Goal: Check status: Check status

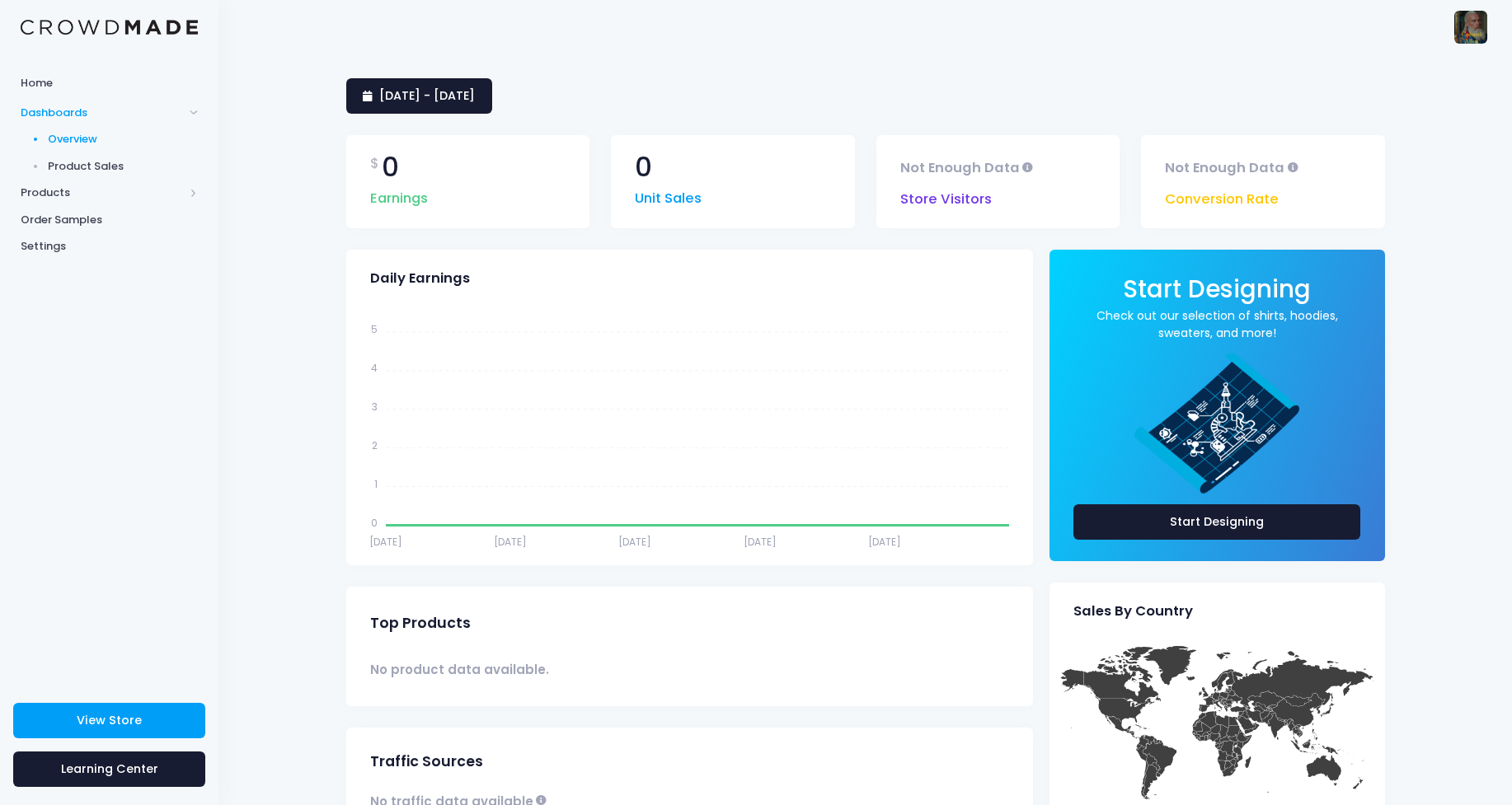
click at [90, 165] on span "Product Sales" at bounding box center [124, 166] width 151 height 17
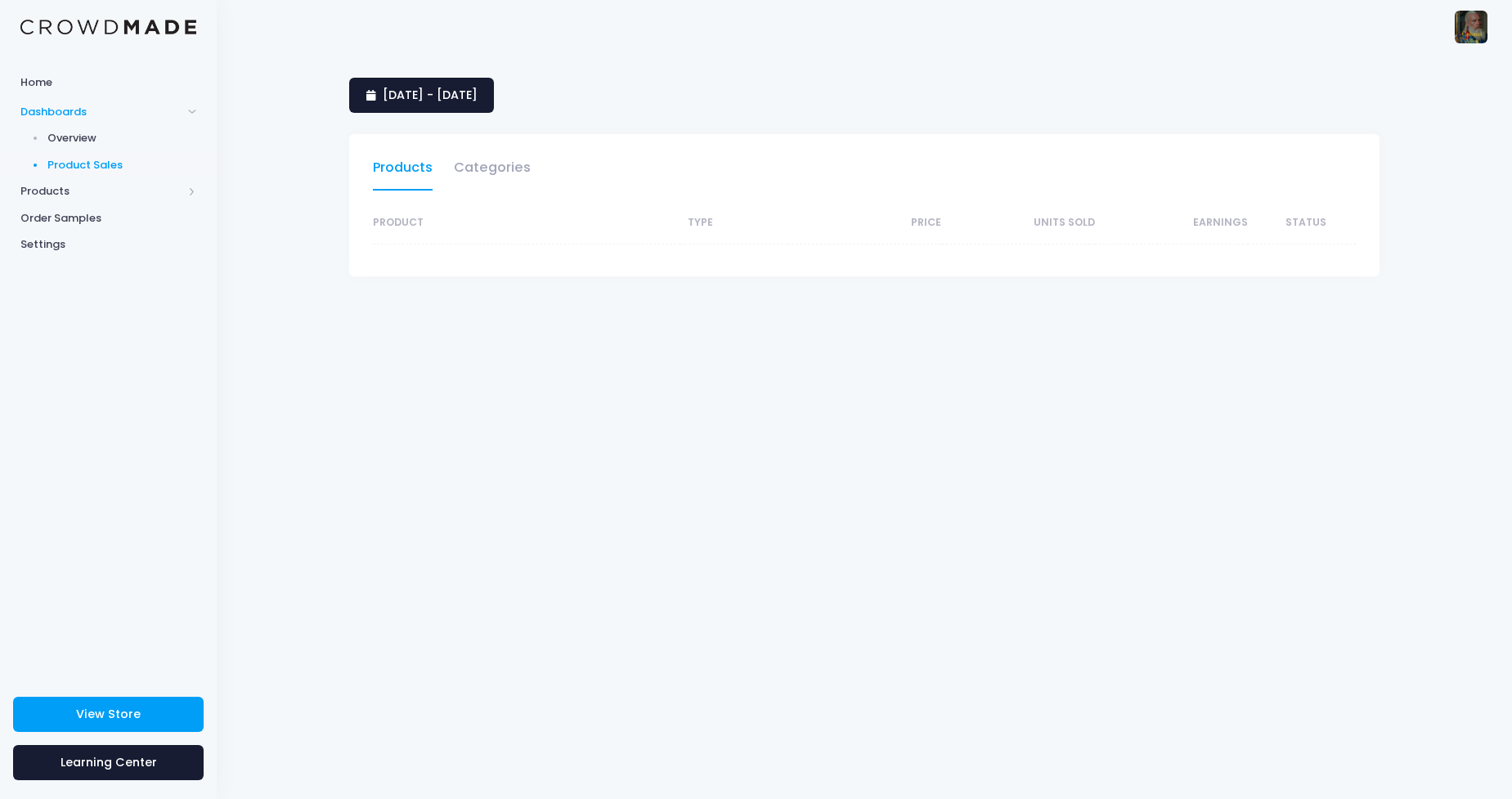
select select "25"
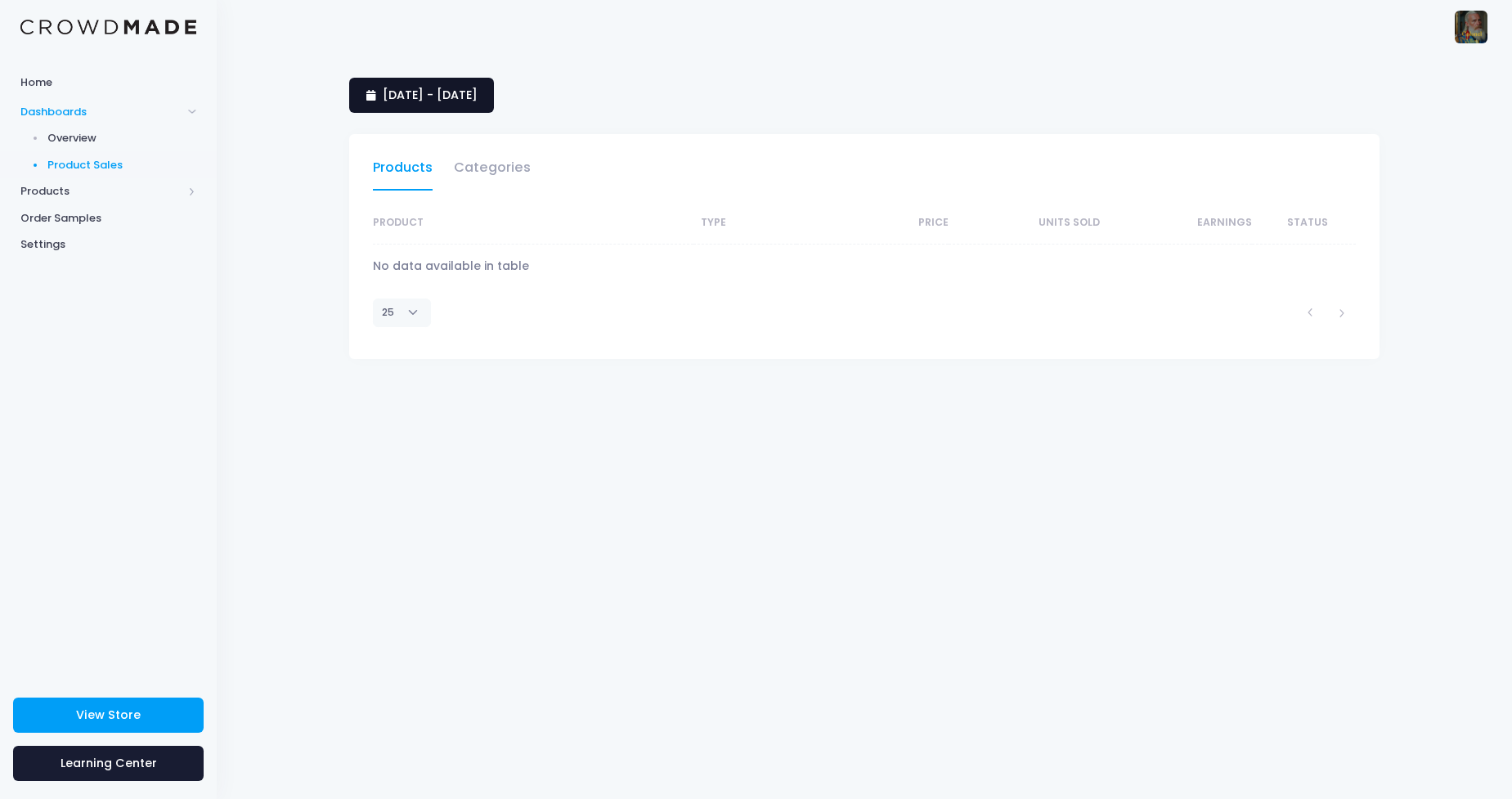
click at [433, 95] on span "[DATE] - [DATE]" at bounding box center [430, 94] width 95 height 17
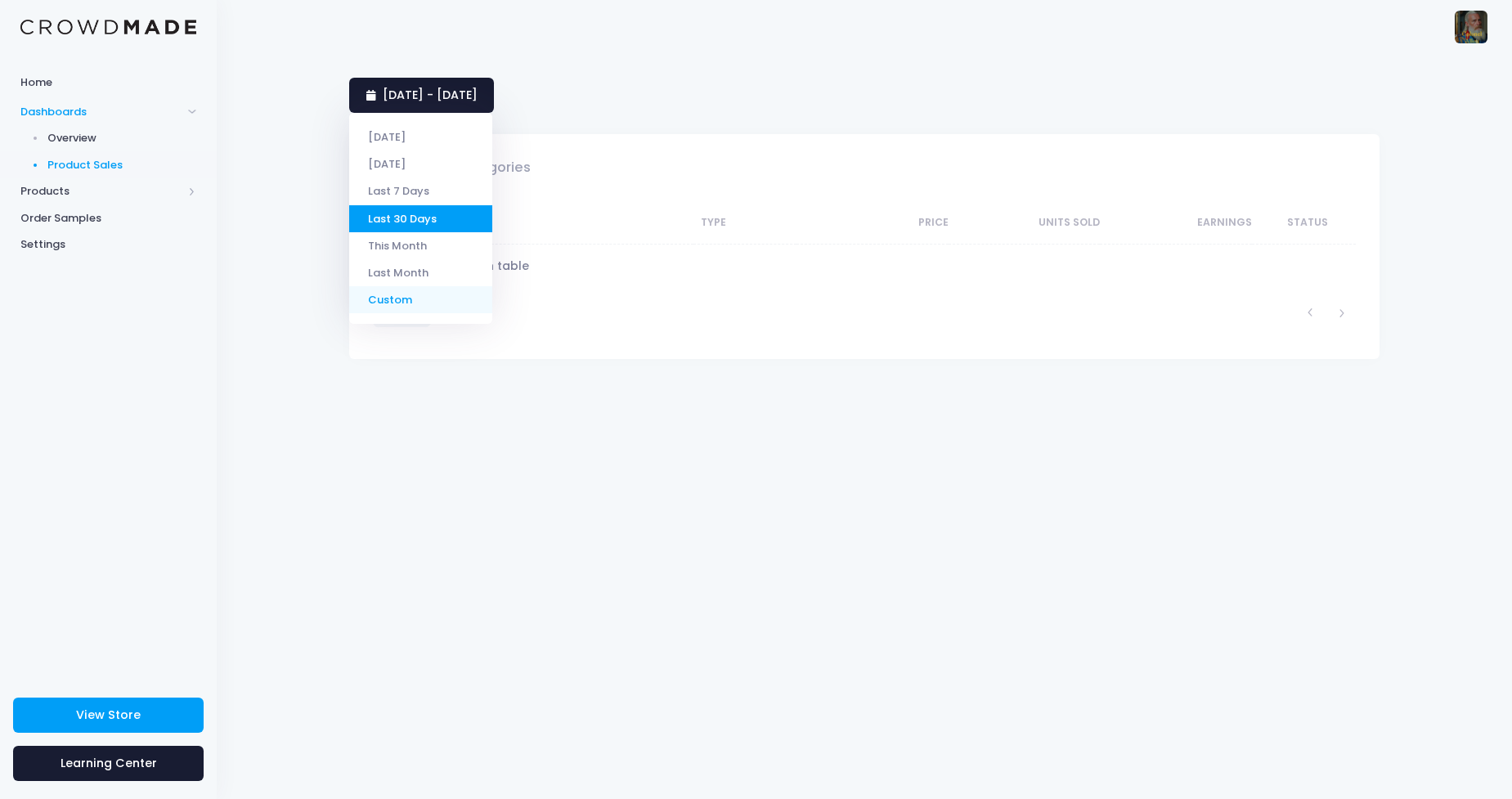
click at [391, 300] on li "Custom" at bounding box center [421, 300] width 143 height 27
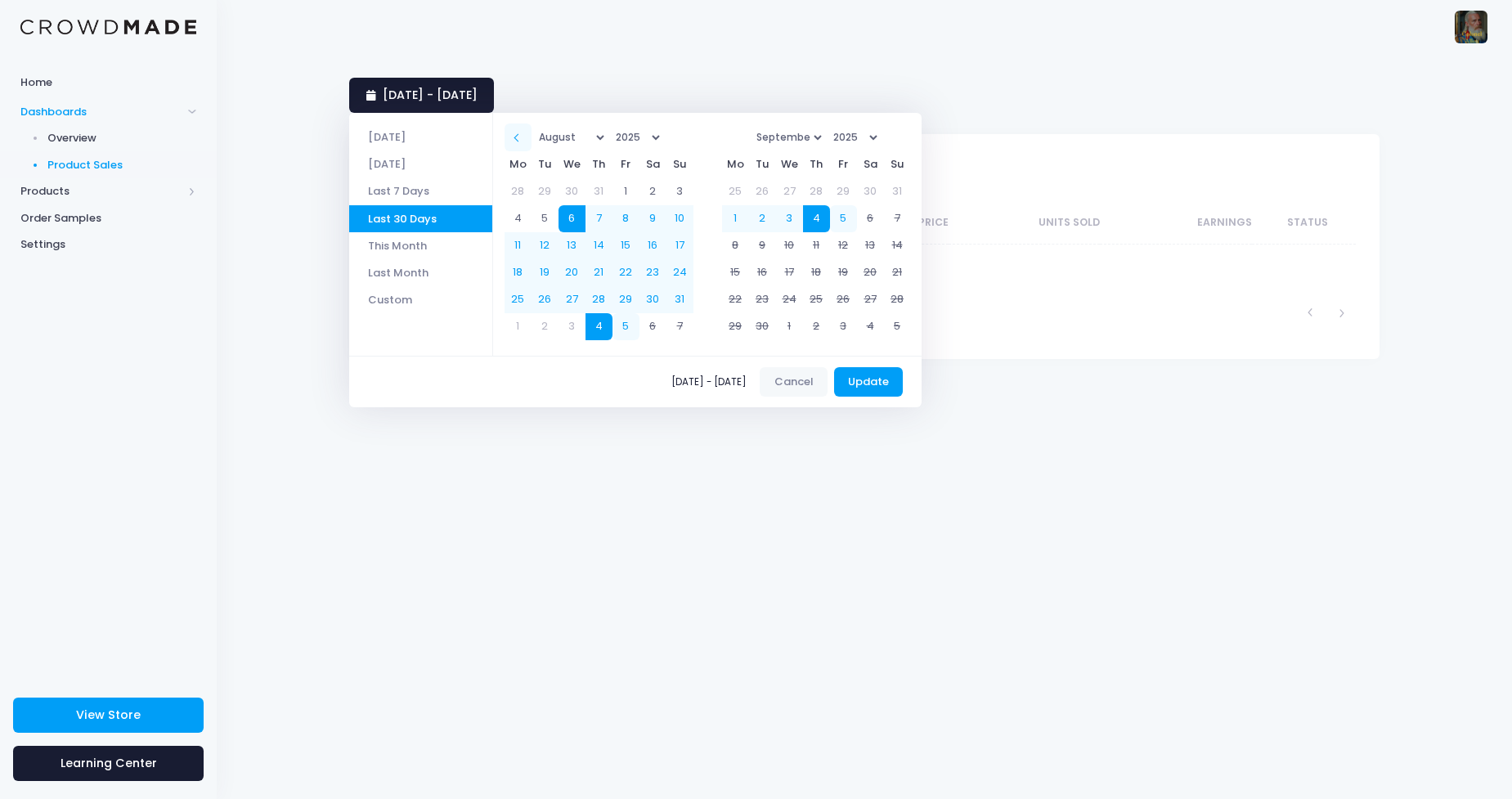
click at [523, 141] on span at bounding box center [518, 138] width 8 height 8
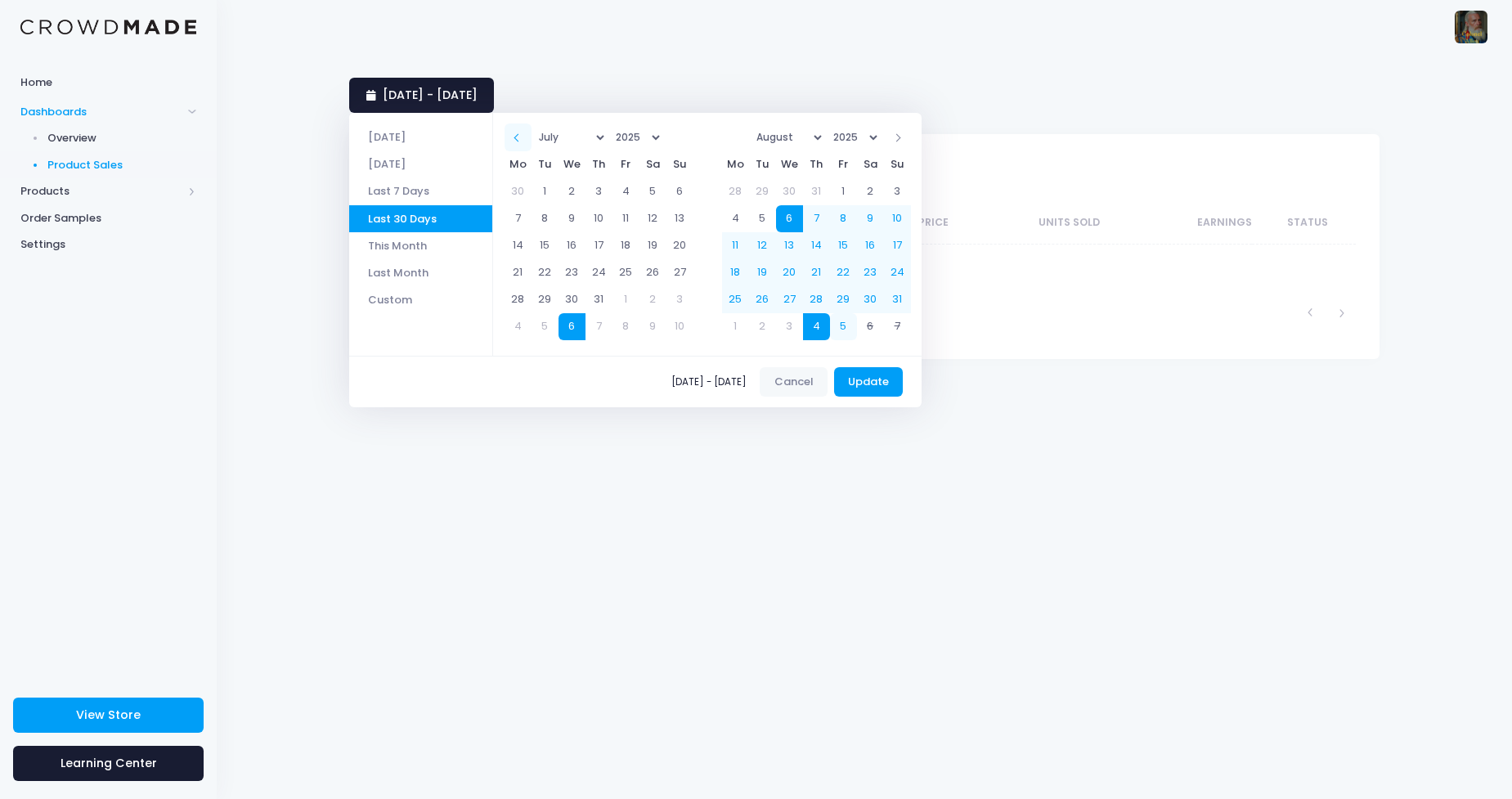
click at [523, 139] on span at bounding box center [518, 138] width 8 height 8
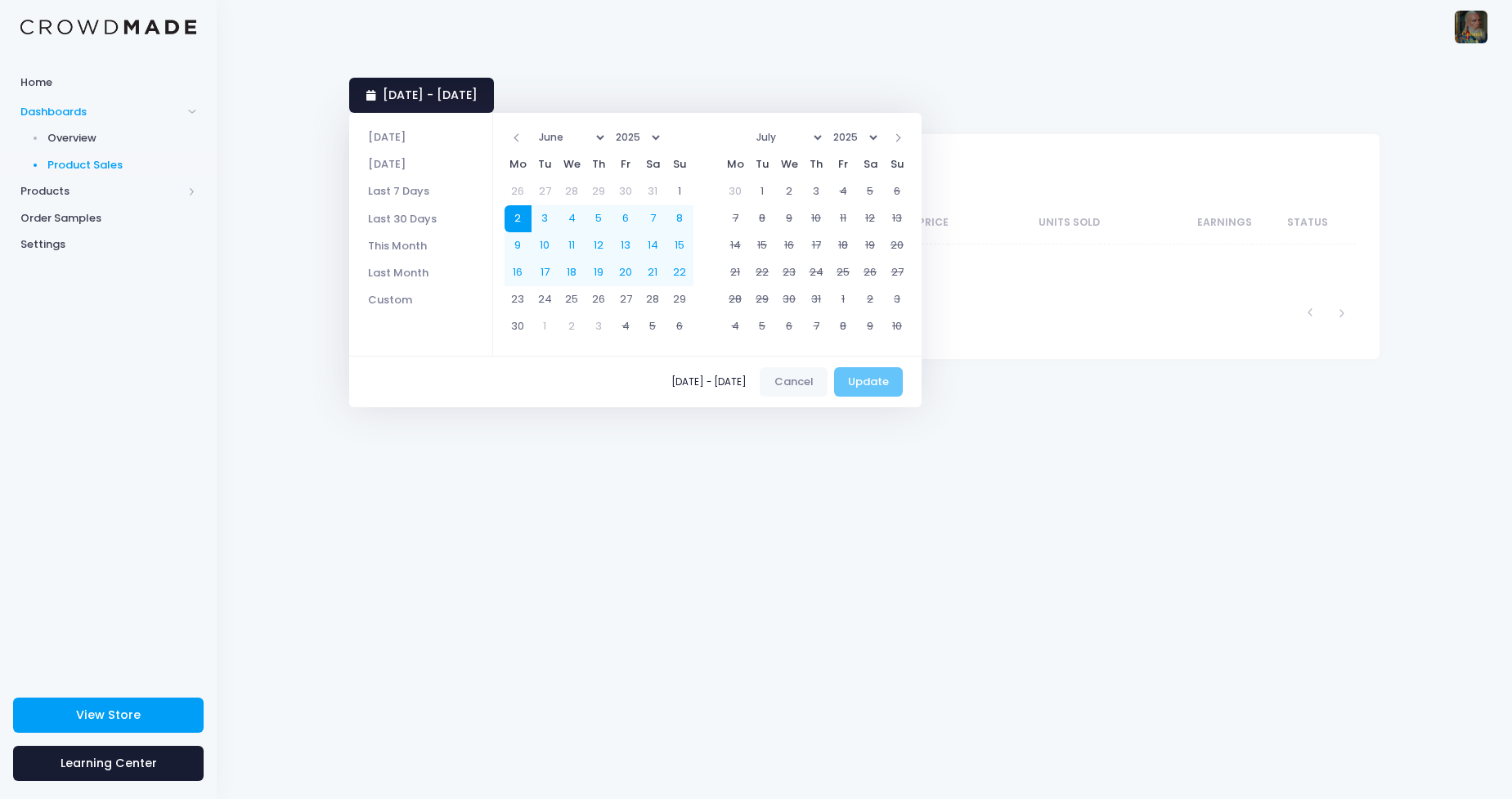
click at [672, 383] on span "08/06/2025 - 09/04/2025" at bounding box center [712, 382] width 82 height 10
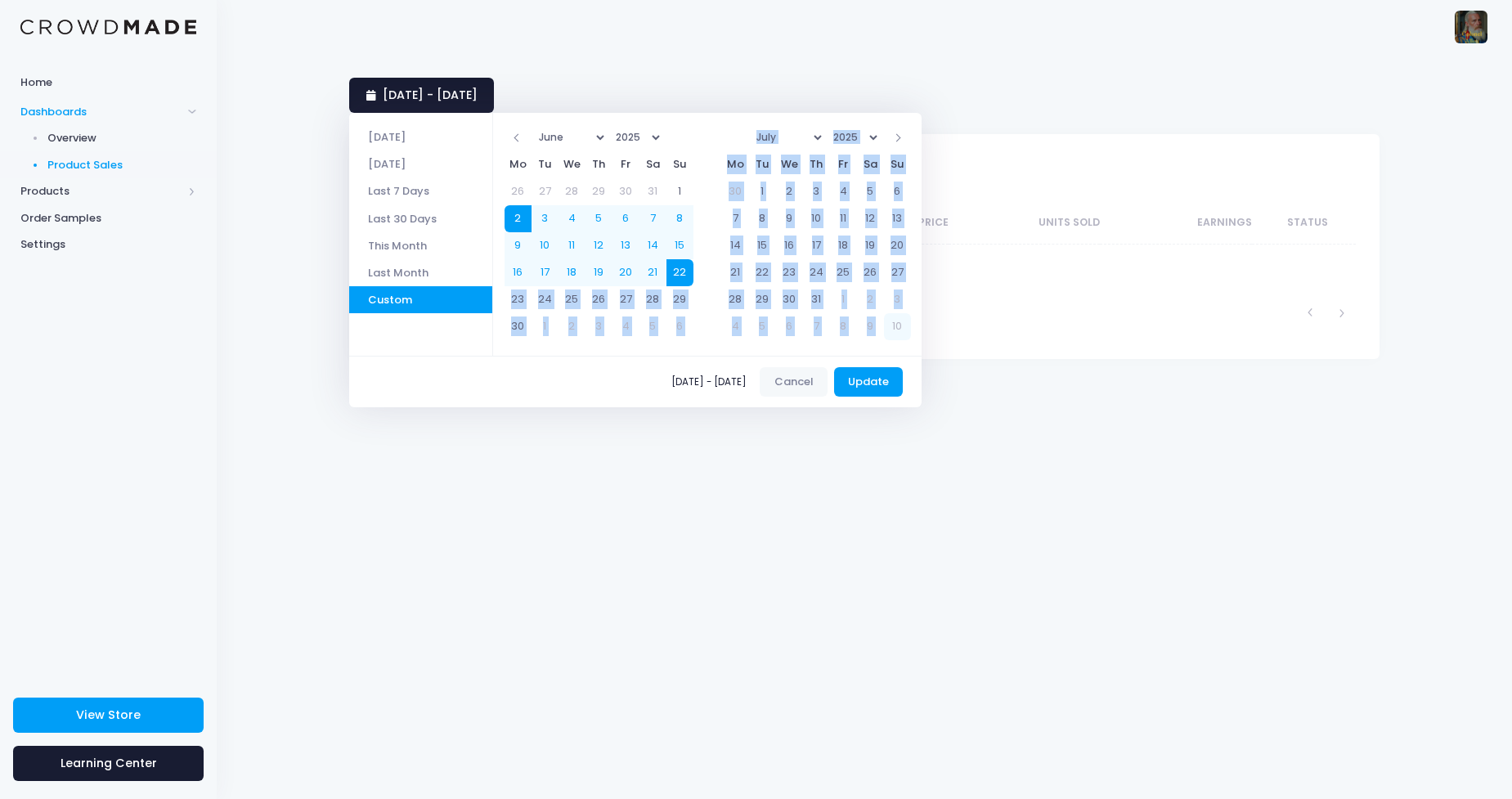
drag, startPoint x: 693, startPoint y: 277, endPoint x: 898, endPoint y: 337, distance: 213.6
drag, startPoint x: 898, startPoint y: 337, endPoint x: 879, endPoint y: 387, distance: 53.5
click at [879, 387] on button "Update" at bounding box center [868, 381] width 70 height 29
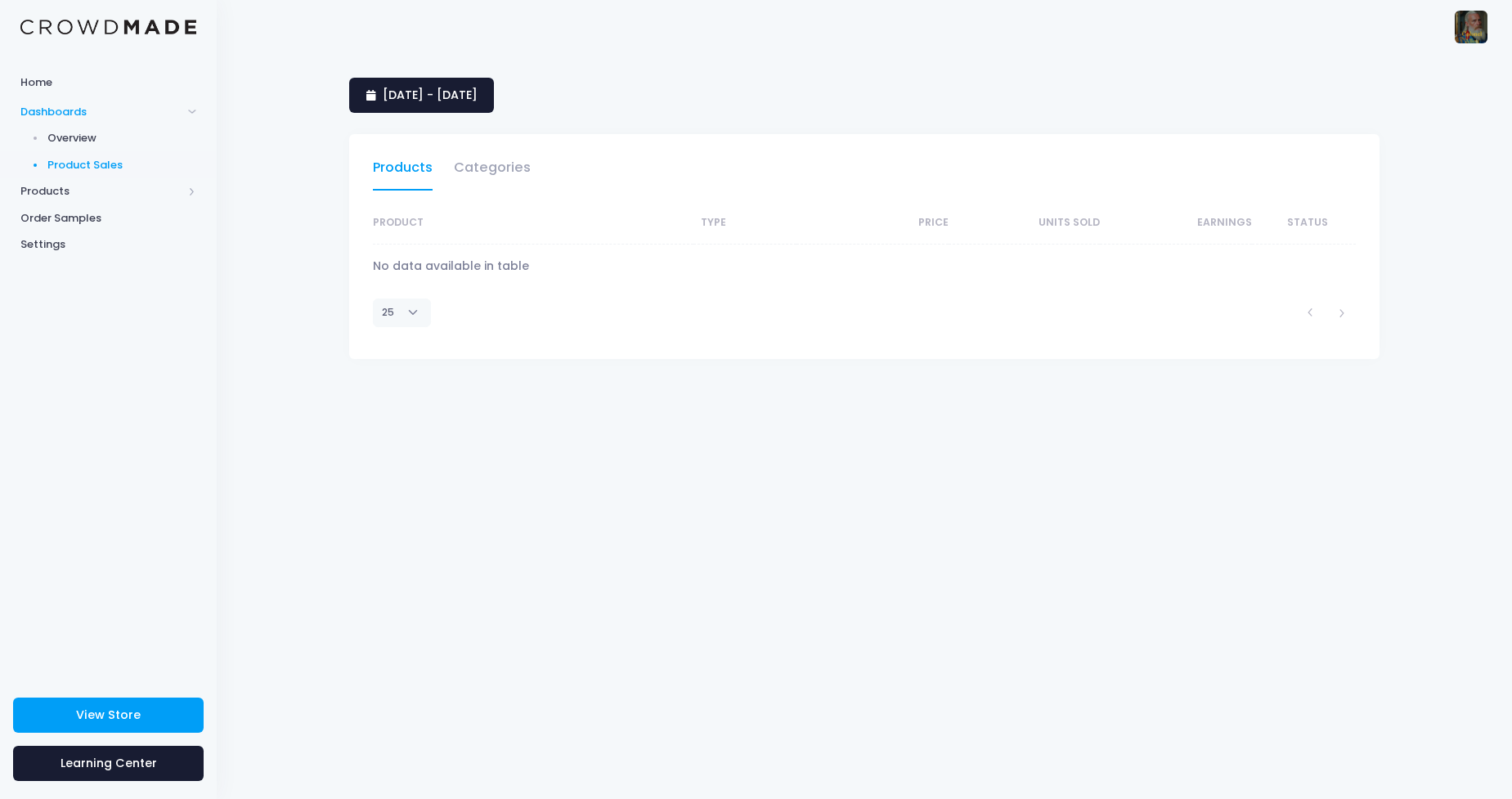
select select "25"
